Goal: Task Accomplishment & Management: Manage account settings

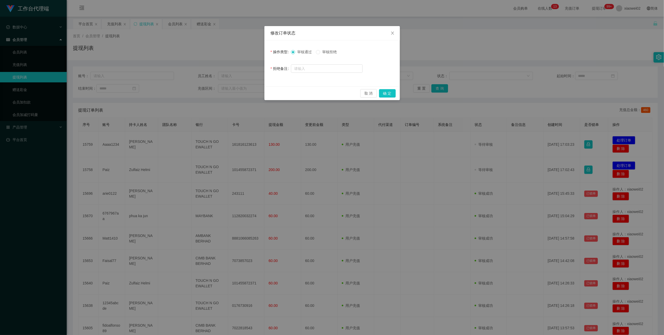
click at [330, 52] on span "审核拒绝" at bounding box center [329, 52] width 19 height 4
click at [387, 95] on button "确 定" at bounding box center [387, 93] width 17 height 8
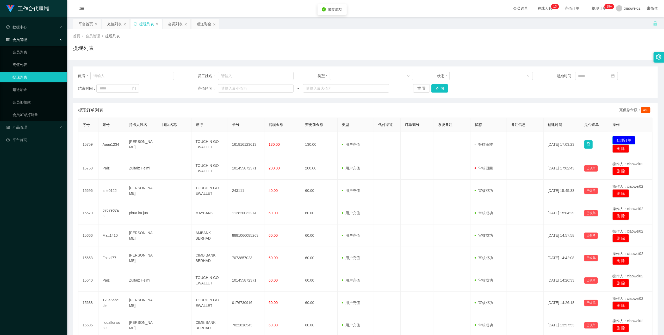
drag, startPoint x: 624, startPoint y: 139, endPoint x: 496, endPoint y: 117, distance: 129.7
click at [624, 139] on button "处理订单" at bounding box center [623, 140] width 23 height 8
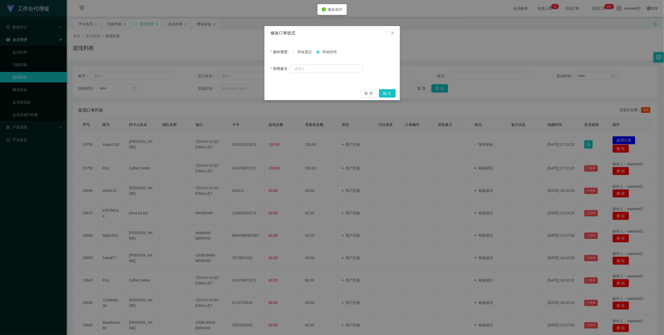
click at [296, 51] on span "审核通过" at bounding box center [304, 52] width 19 height 4
click at [387, 94] on button "确 定" at bounding box center [387, 93] width 17 height 8
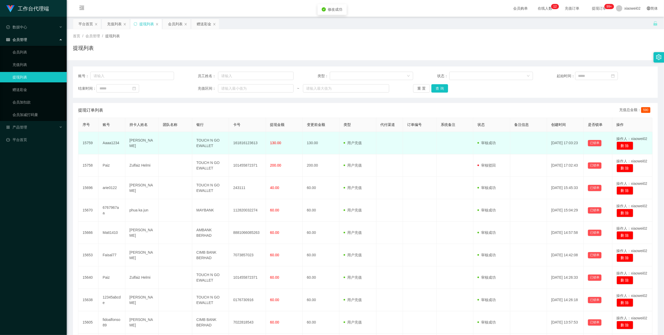
click at [253, 143] on td "161816123613" at bounding box center [247, 143] width 37 height 22
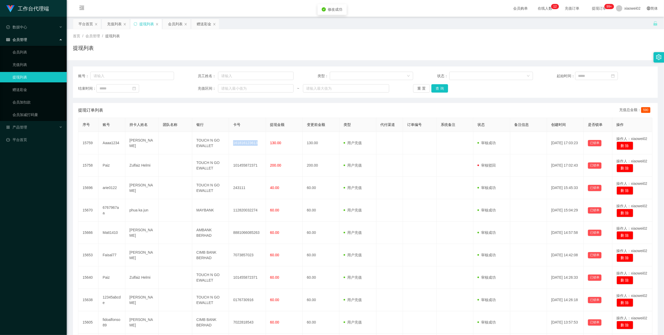
copy td "161816123613"
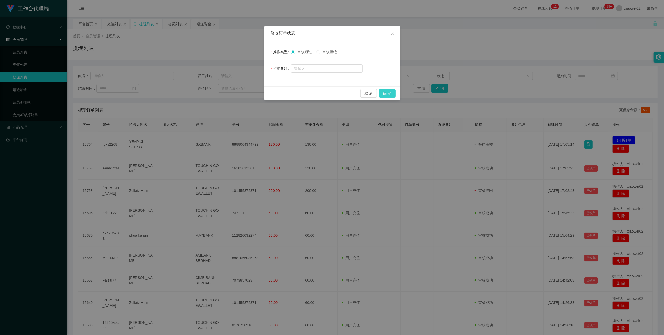
click at [391, 94] on button "确 定" at bounding box center [387, 93] width 17 height 8
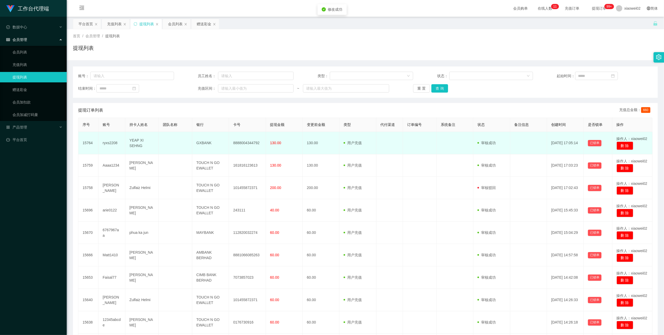
click at [244, 145] on td "8888004344792" at bounding box center [247, 143] width 37 height 22
click at [245, 145] on td "8888004344792" at bounding box center [247, 143] width 37 height 22
click at [247, 142] on td "8888004344792" at bounding box center [247, 143] width 37 height 22
copy td "8888004344792"
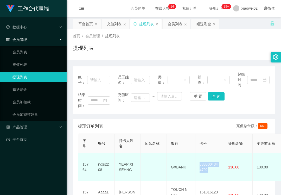
click at [209, 167] on td "8888004344792" at bounding box center [210, 167] width 29 height 28
click at [209, 164] on td "8888004344792" at bounding box center [210, 167] width 29 height 28
click at [213, 165] on td "8888004344792" at bounding box center [210, 167] width 29 height 28
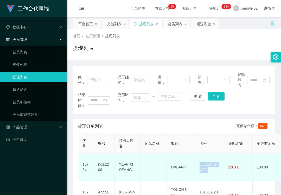
click at [213, 165] on td "8888004344792" at bounding box center [210, 167] width 29 height 28
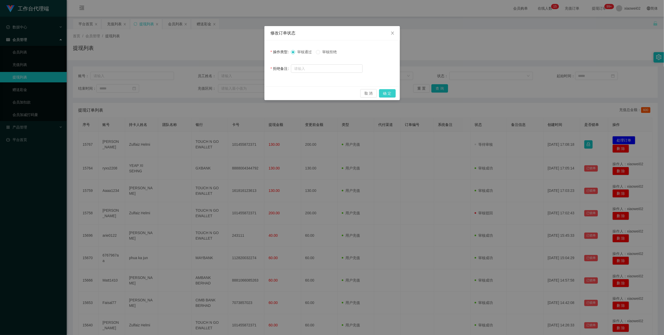
click at [385, 91] on button "确 定" at bounding box center [387, 93] width 17 height 8
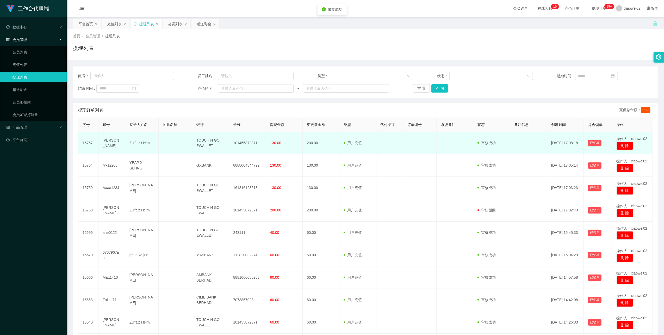
click at [241, 143] on td "101455872371" at bounding box center [247, 143] width 37 height 22
click at [238, 140] on td "101455872371" at bounding box center [247, 143] width 37 height 22
copy td "101455872371"
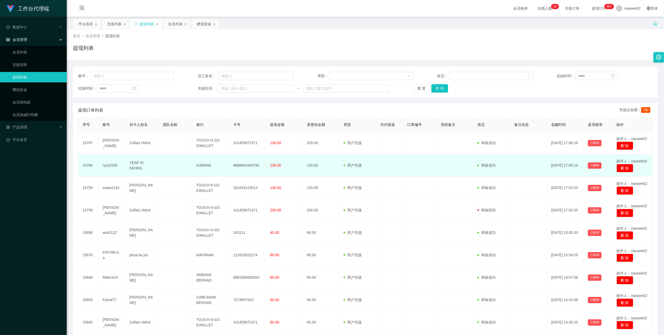
click at [562, 158] on td "[DATE] 17:05:14" at bounding box center [565, 165] width 37 height 22
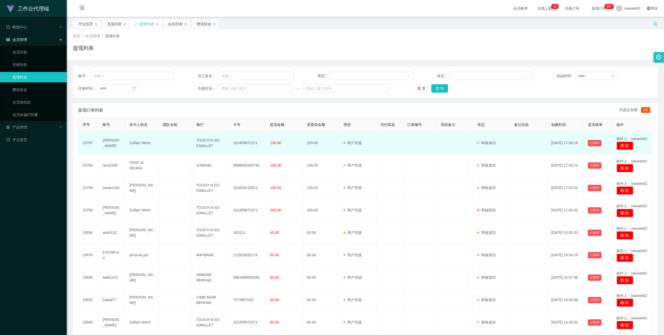
click at [386, 140] on td at bounding box center [389, 143] width 27 height 22
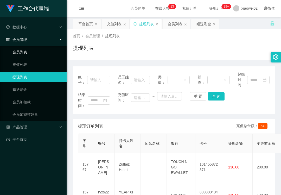
click at [40, 48] on link "会员列表" at bounding box center [38, 52] width 50 height 10
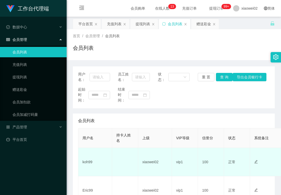
click at [87, 160] on td "koh99" at bounding box center [95, 162] width 34 height 28
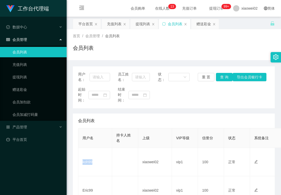
copy td "koh99"
click at [35, 89] on link "赠送彩金" at bounding box center [38, 89] width 50 height 10
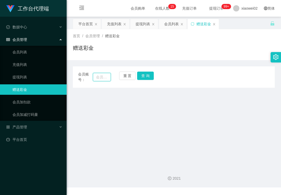
click at [104, 80] on input "text" at bounding box center [102, 77] width 18 height 8
paste input "koh99"
type input "koh99"
click at [140, 77] on button "查 询" at bounding box center [145, 76] width 17 height 8
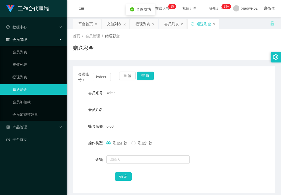
click at [125, 164] on div at bounding box center [166, 159] width 118 height 10
click at [136, 160] on input "text" at bounding box center [148, 159] width 83 height 8
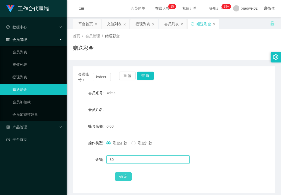
type input "30"
click at [128, 180] on button "确 定" at bounding box center [123, 176] width 17 height 8
click at [21, 80] on link "提现列表" at bounding box center [38, 77] width 50 height 10
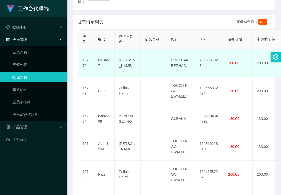
scroll to position [139, 0]
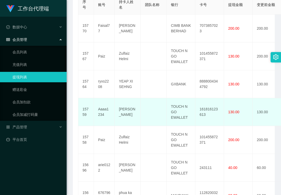
click at [210, 108] on td "161816123613" at bounding box center [210, 112] width 29 height 28
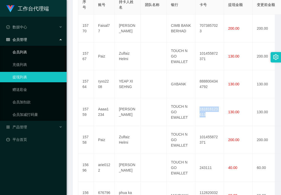
copy td "161816123613"
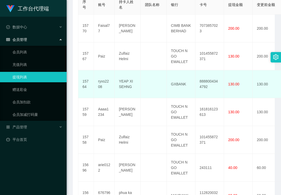
click at [206, 81] on td "8888004344792" at bounding box center [210, 84] width 29 height 28
copy td "8888004344792"
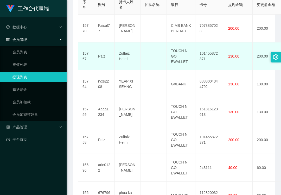
click at [208, 54] on td "101455872371" at bounding box center [210, 56] width 29 height 28
copy td "101455872371"
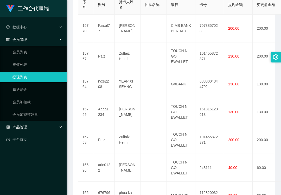
click at [36, 128] on div "产品管理" at bounding box center [33, 127] width 67 height 10
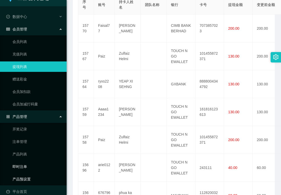
scroll to position [16, 0]
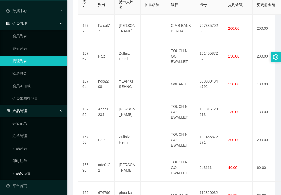
click at [32, 172] on link "产品预设置" at bounding box center [38, 173] width 50 height 10
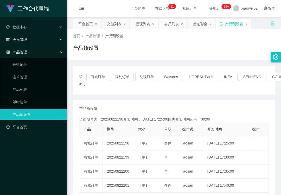
click at [35, 33] on ul "数据中心 会员管理 会员列表 充值列表 提现列表 赠送彩金 会员加扣款 会员加减打码量 产品管理 开奖记录 注单管理 产品列表 即时注单 产品预设置 平台首页" at bounding box center [33, 77] width 67 height 121
click at [36, 37] on div "会员管理" at bounding box center [33, 39] width 67 height 10
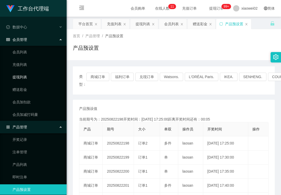
click at [39, 76] on link "提现列表" at bounding box center [38, 77] width 50 height 10
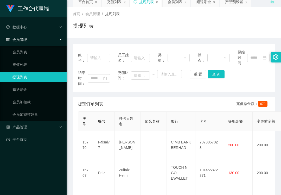
scroll to position [35, 0]
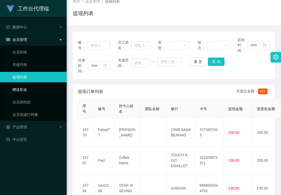
click at [33, 86] on link "赠送彩金" at bounding box center [38, 89] width 50 height 10
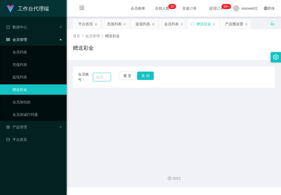
click at [95, 74] on input "text" at bounding box center [102, 77] width 18 height 8
paste input "Faisal77"
type input "Faisal77"
click at [140, 74] on button "查 询" at bounding box center [145, 76] width 17 height 8
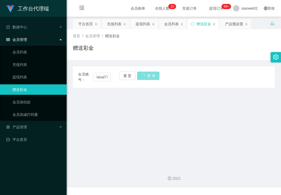
scroll to position [0, 0]
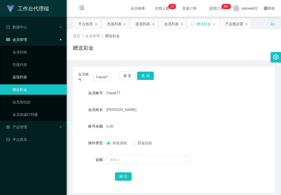
click at [32, 74] on link "提现列表" at bounding box center [38, 77] width 50 height 10
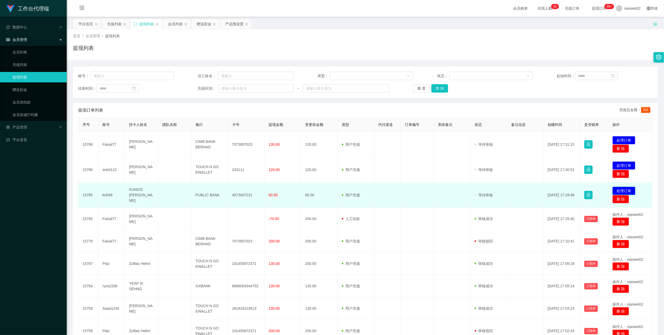
click at [631, 191] on button "处理订单" at bounding box center [623, 190] width 23 height 8
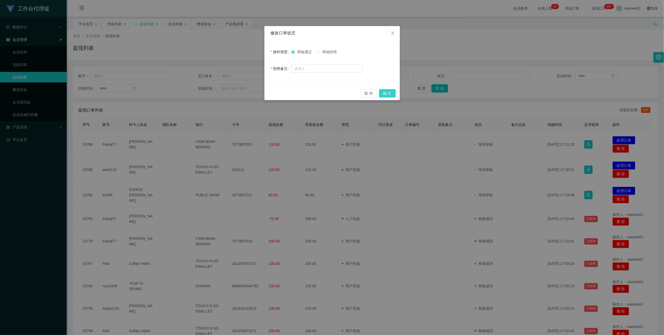
click at [389, 91] on button "确 定" at bounding box center [387, 93] width 17 height 8
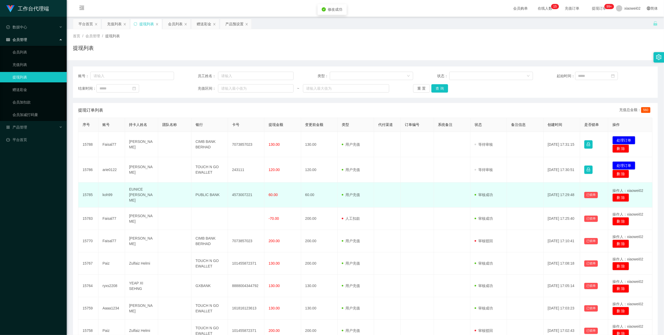
click at [246, 193] on td "4573007221" at bounding box center [246, 194] width 36 height 25
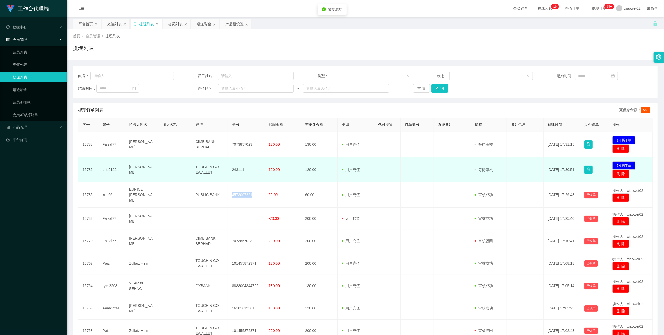
copy td "4573007221"
click at [132, 170] on td "[PERSON_NAME]" at bounding box center [141, 169] width 33 height 25
click at [228, 172] on td "243111" at bounding box center [246, 169] width 36 height 25
click at [110, 171] on td "arie0122" at bounding box center [111, 169] width 27 height 25
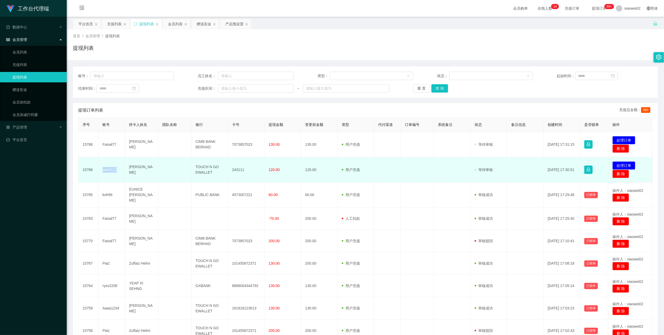
click at [110, 171] on td "arie0122" at bounding box center [111, 169] width 27 height 25
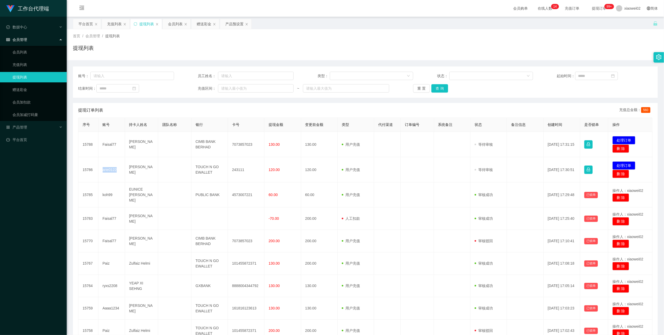
copy td "arie0122"
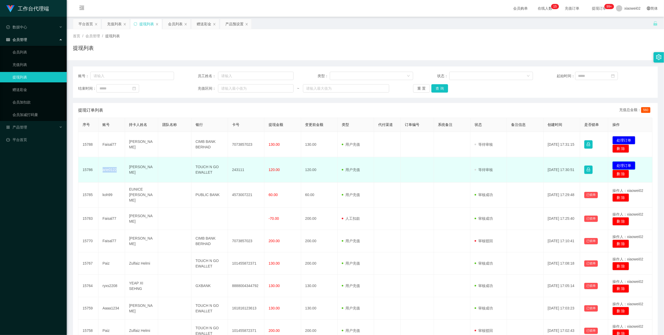
click at [619, 164] on button "处理订单" at bounding box center [623, 165] width 23 height 8
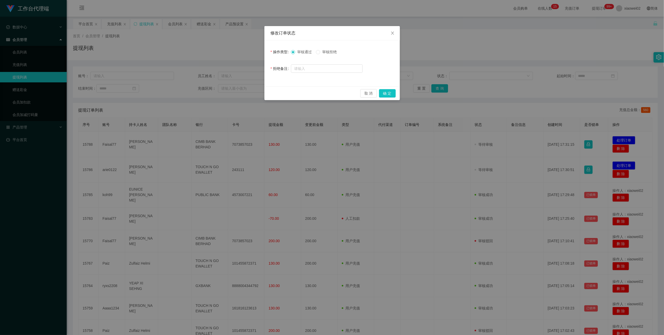
click at [330, 52] on span "审核拒绝" at bounding box center [329, 52] width 19 height 4
click at [379, 89] on div "取 消 确 定" at bounding box center [331, 93] width 135 height 14
drag, startPoint x: 383, startPoint y: 94, endPoint x: 287, endPoint y: 106, distance: 97.1
click at [383, 94] on button "确 定" at bounding box center [387, 93] width 17 height 8
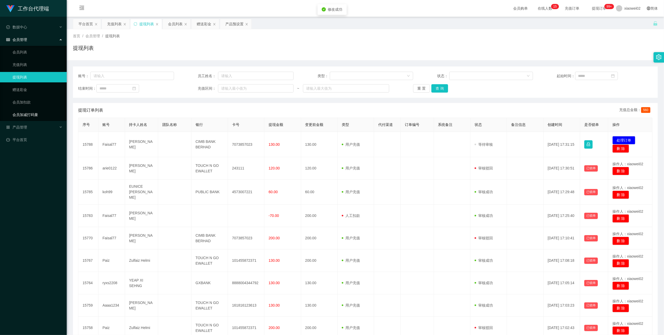
click at [36, 117] on link "会员加减打码量" at bounding box center [38, 114] width 50 height 10
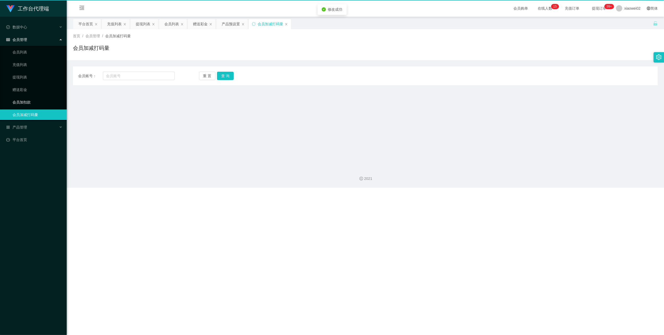
click at [42, 101] on link "会员加扣款" at bounding box center [38, 102] width 50 height 10
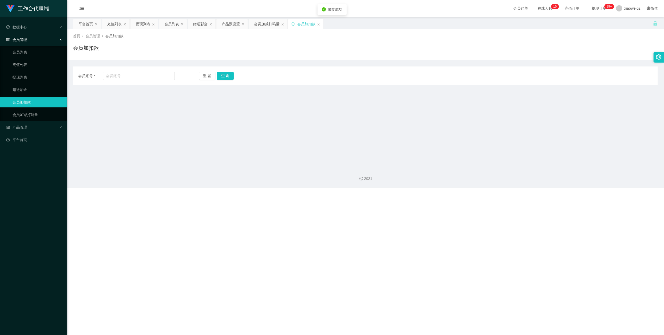
click at [42, 95] on ul "会员列表 充值列表 提现列表 赠送彩金 会员加扣款 会员加减打码量" at bounding box center [33, 83] width 67 height 75
click at [47, 91] on link "赠送彩金" at bounding box center [38, 89] width 50 height 10
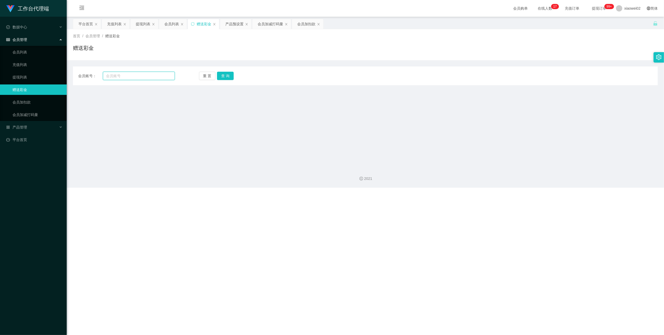
click at [140, 76] on input "text" at bounding box center [139, 76] width 72 height 8
paste input "arie0122"
type input "arie0122"
click at [229, 76] on button "查 询" at bounding box center [225, 76] width 17 height 8
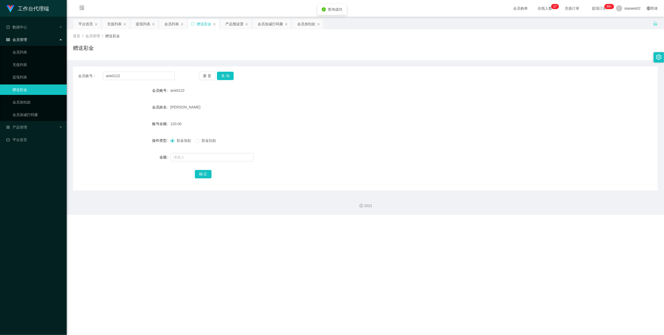
click at [192, 146] on form "会员账号 arie0122 会员姓名 ARIF FADLI 账号余额 120.00 操作类型 彩金加款 彩金扣款 金额 确 定" at bounding box center [365, 132] width 585 height 94
click at [200, 140] on span at bounding box center [197, 141] width 4 height 4
click at [193, 154] on input "text" at bounding box center [211, 157] width 83 height 8
type input "20"
click at [199, 170] on button "确 定" at bounding box center [203, 174] width 17 height 8
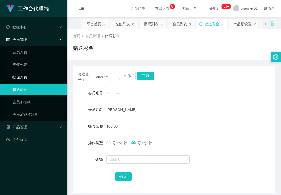
drag, startPoint x: 25, startPoint y: 79, endPoint x: 30, endPoint y: 47, distance: 32.1
click at [25, 78] on link "提现列表" at bounding box center [38, 77] width 50 height 10
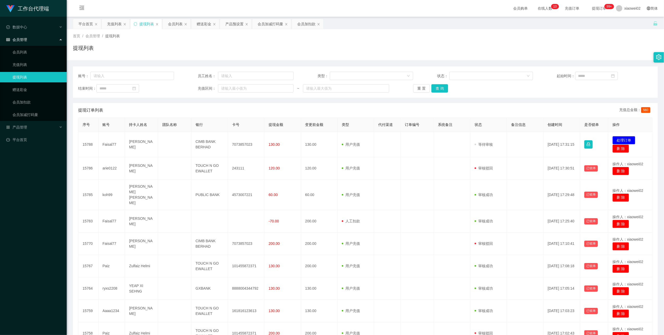
click at [616, 139] on button "处理订单" at bounding box center [623, 140] width 23 height 8
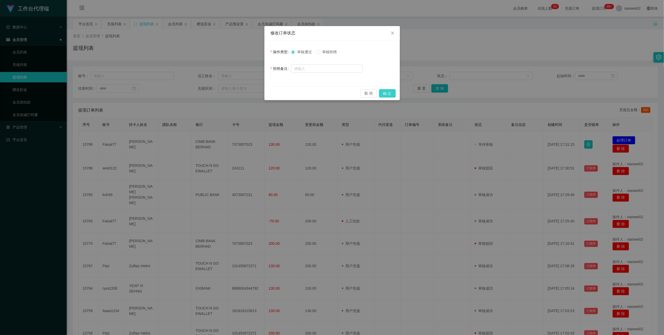
click at [384, 92] on button "确 定" at bounding box center [387, 93] width 17 height 8
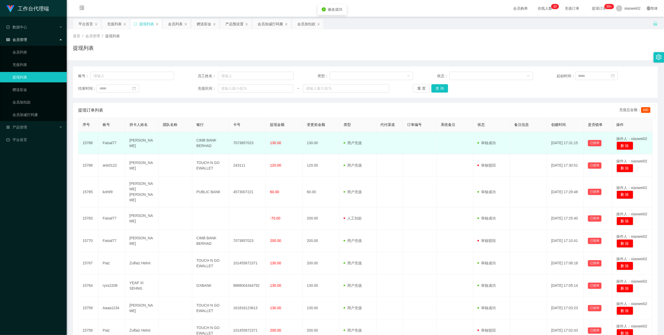
click at [242, 141] on td "7073857023" at bounding box center [247, 143] width 37 height 22
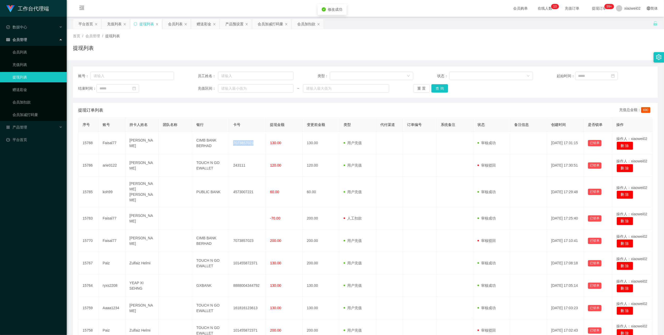
copy td "7073857023"
click at [208, 47] on div "提现列表" at bounding box center [365, 50] width 585 height 12
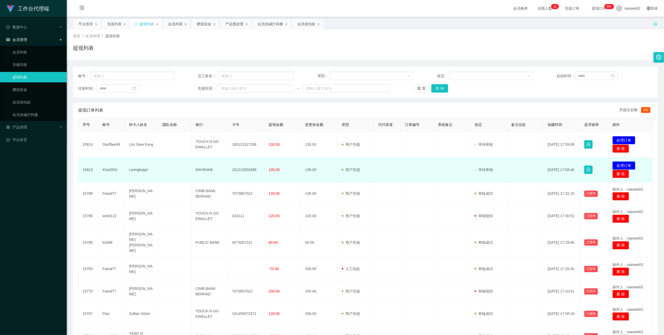
click at [615, 165] on button "处理订单" at bounding box center [623, 165] width 23 height 8
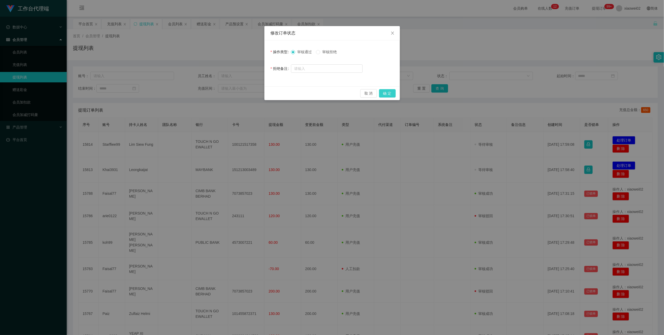
drag, startPoint x: 382, startPoint y: 94, endPoint x: 386, endPoint y: 95, distance: 4.5
click at [382, 95] on button "确 定" at bounding box center [387, 93] width 17 height 8
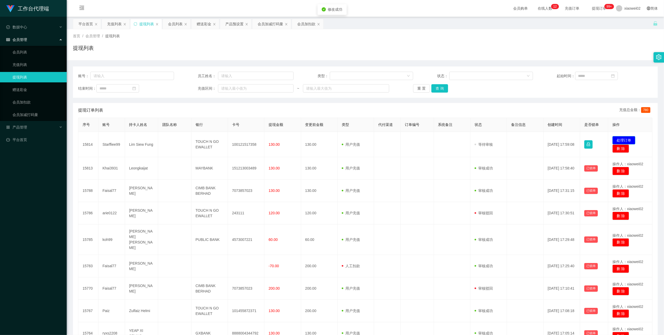
click at [613, 142] on button "处理订单" at bounding box center [623, 140] width 23 height 8
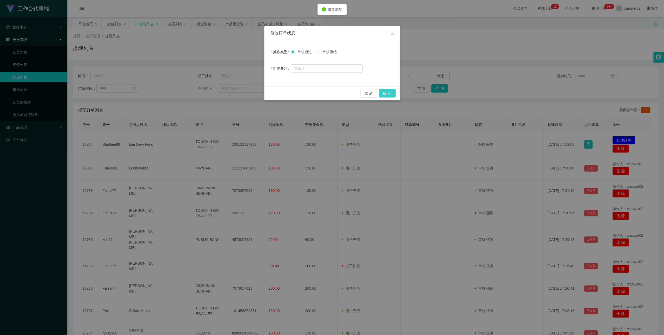
click at [390, 92] on button "确 定" at bounding box center [387, 93] width 17 height 8
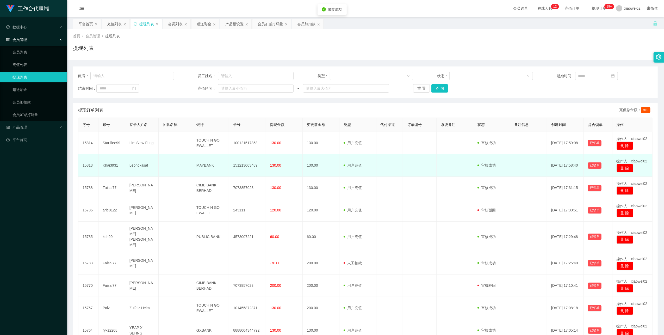
drag, startPoint x: 241, startPoint y: 160, endPoint x: 248, endPoint y: 165, distance: 8.6
click at [241, 161] on td "151213003489" at bounding box center [247, 165] width 37 height 22
click at [249, 167] on td "151213003489" at bounding box center [247, 165] width 37 height 22
drag, startPoint x: 249, startPoint y: 167, endPoint x: 253, endPoint y: 167, distance: 4.2
click at [253, 167] on td "151213003489" at bounding box center [247, 165] width 37 height 22
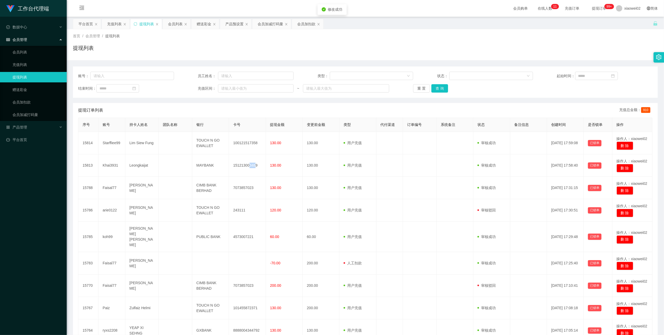
copy td "348"
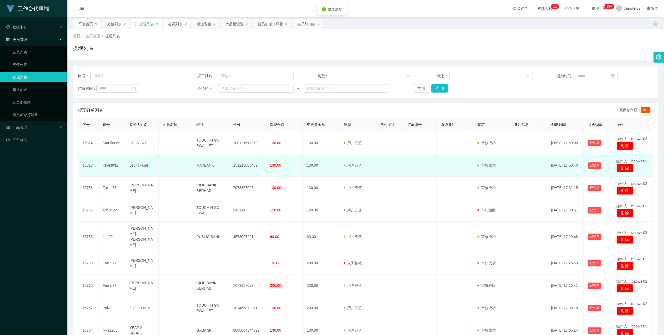
click at [240, 163] on td "151213003489" at bounding box center [247, 165] width 37 height 22
copy td "151213003489"
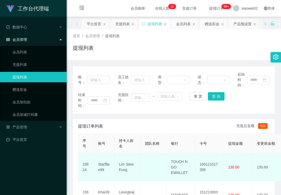
click at [206, 163] on td "100121517358" at bounding box center [210, 167] width 29 height 28
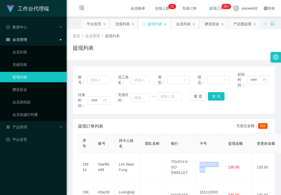
copy td "100121517358"
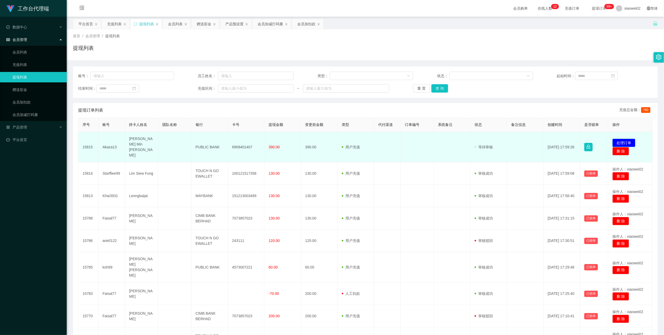
click at [614, 139] on button "处理订单" at bounding box center [623, 143] width 23 height 8
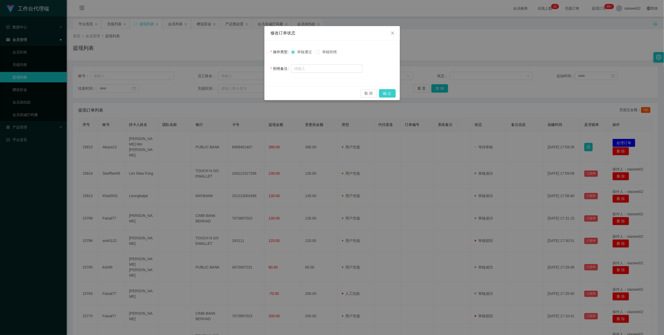
click at [391, 95] on button "确 定" at bounding box center [387, 93] width 17 height 8
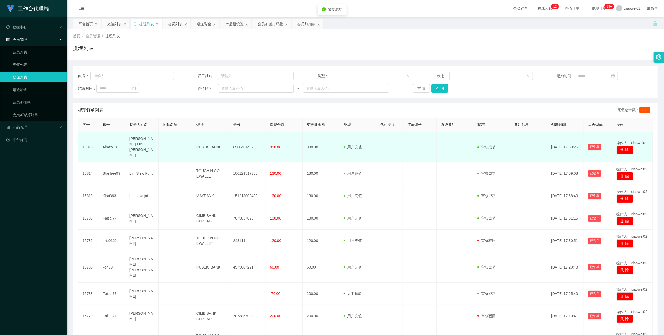
click at [242, 141] on td "6908401407" at bounding box center [247, 147] width 37 height 30
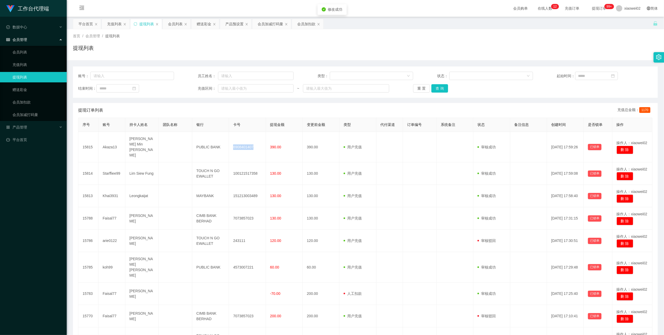
copy td "6908401407"
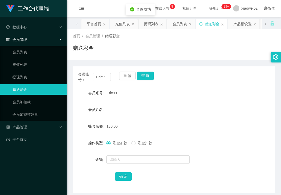
click at [141, 143] on span "彩金扣款" at bounding box center [145, 143] width 19 height 4
click at [140, 158] on input "text" at bounding box center [148, 159] width 83 height 8
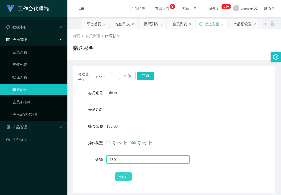
type input "130"
click at [122, 177] on button "确 定" at bounding box center [123, 176] width 17 height 8
